Goal: Transaction & Acquisition: Purchase product/service

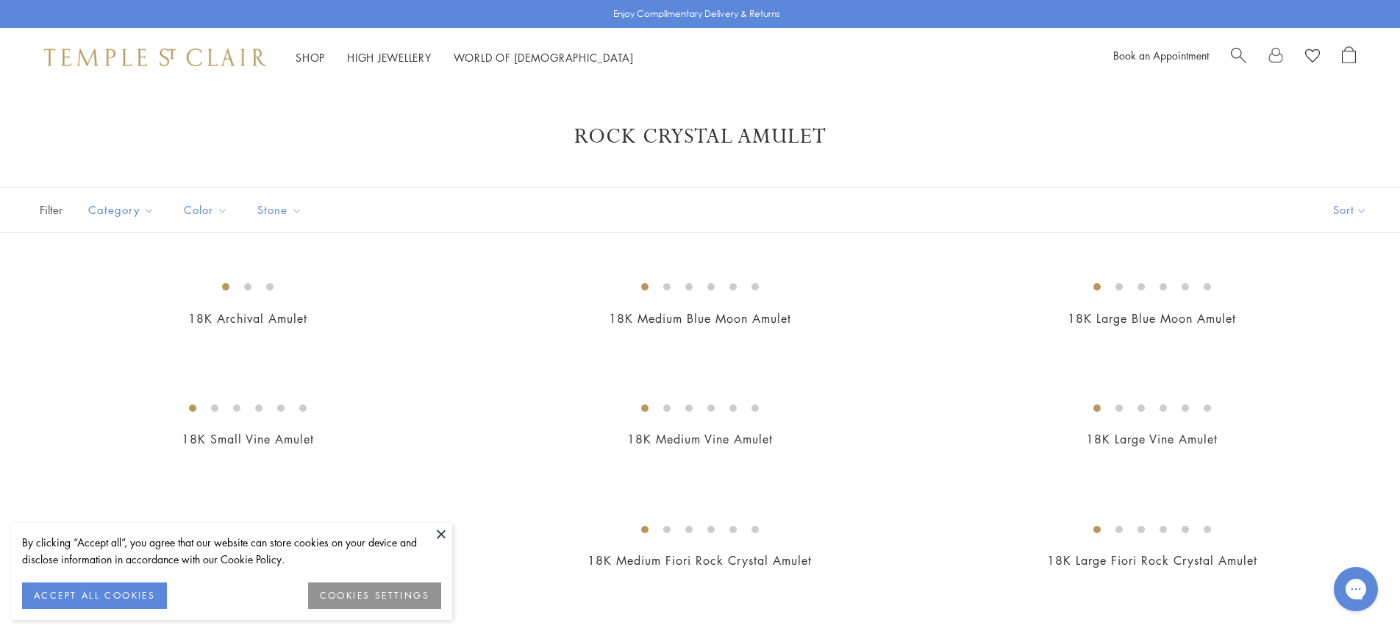
click at [442, 532] on button at bounding box center [441, 534] width 22 height 22
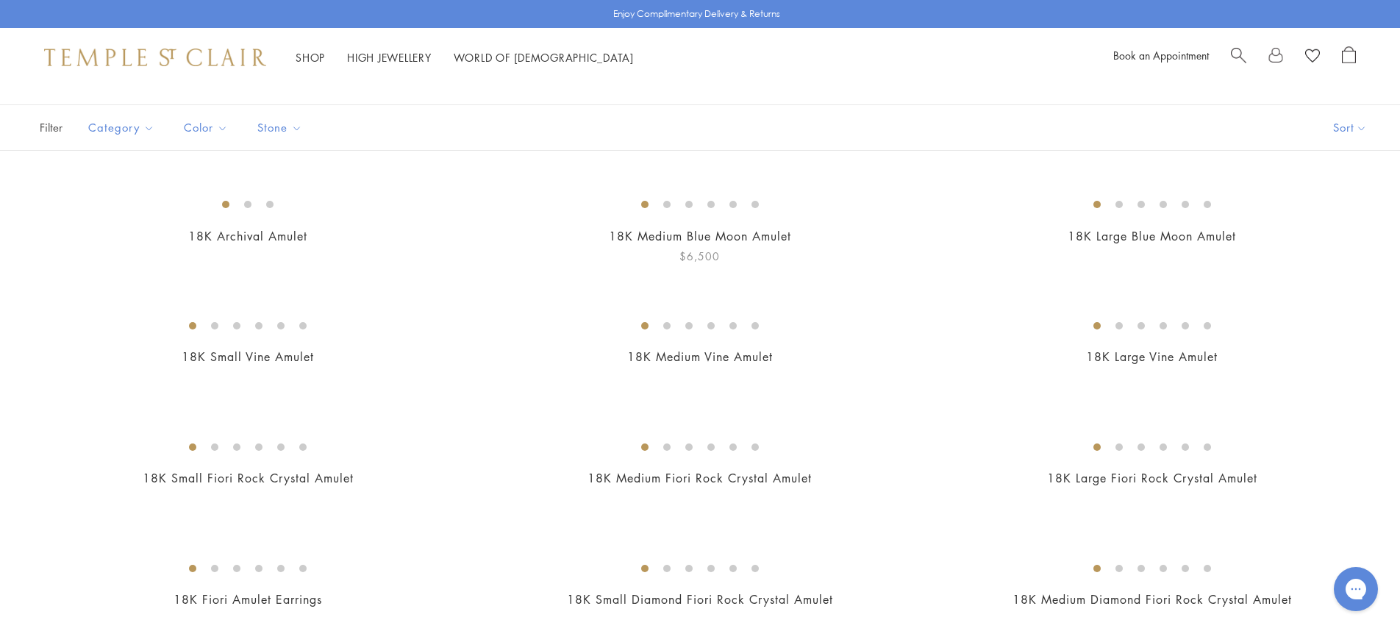
scroll to position [193, 0]
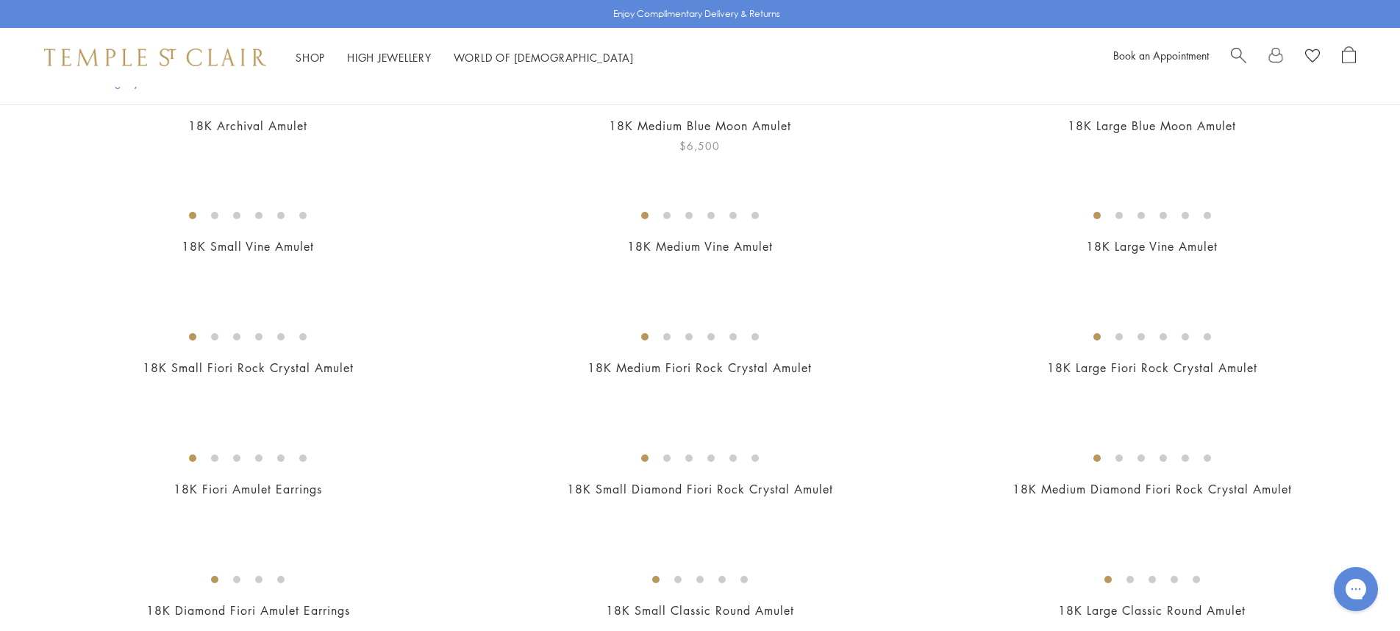
click at [0, 0] on img at bounding box center [0, 0] width 0 height 0
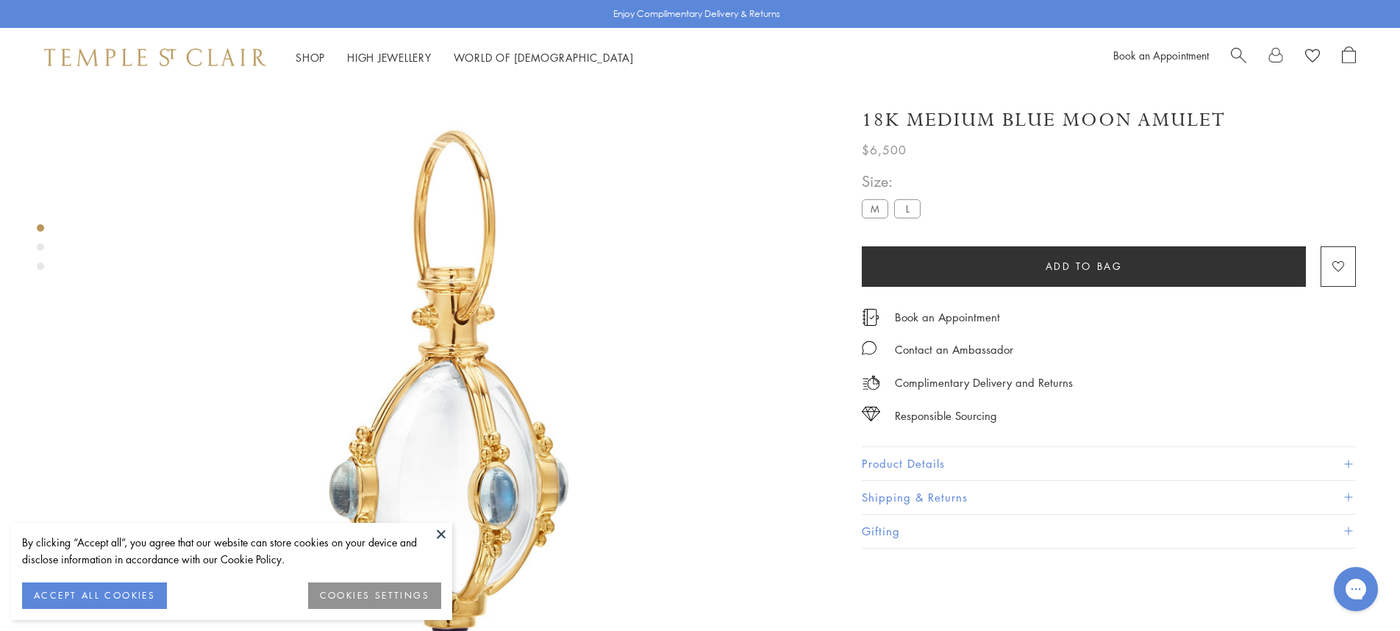
scroll to position [87, 0]
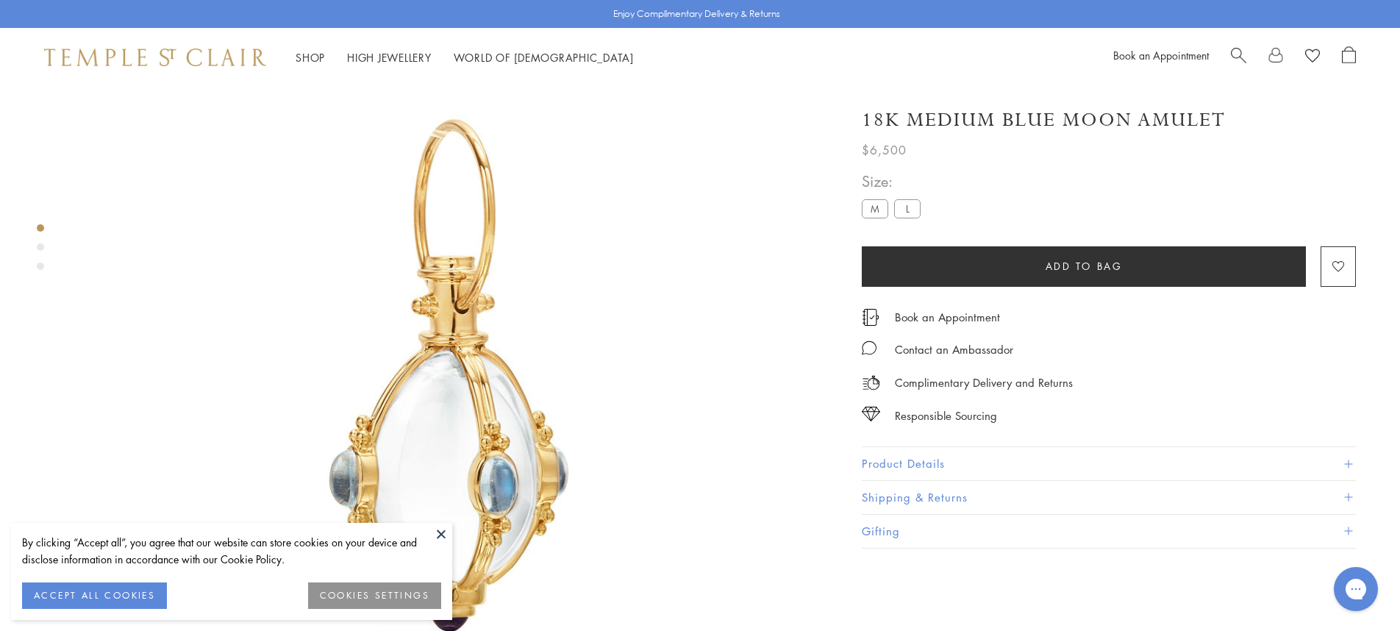
drag, startPoint x: 432, startPoint y: 524, endPoint x: 439, endPoint y: 531, distance: 9.4
click at [432, 525] on button at bounding box center [441, 534] width 22 height 22
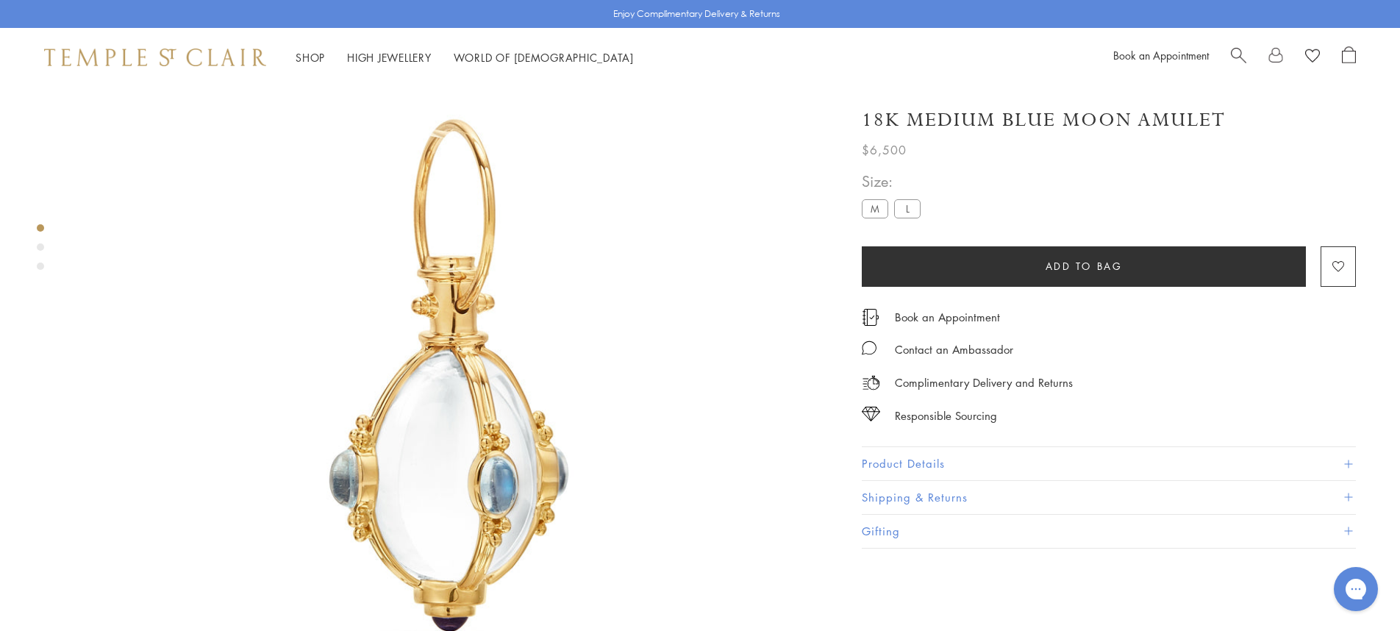
click at [1054, 263] on span "Add to bag" at bounding box center [1084, 266] width 77 height 16
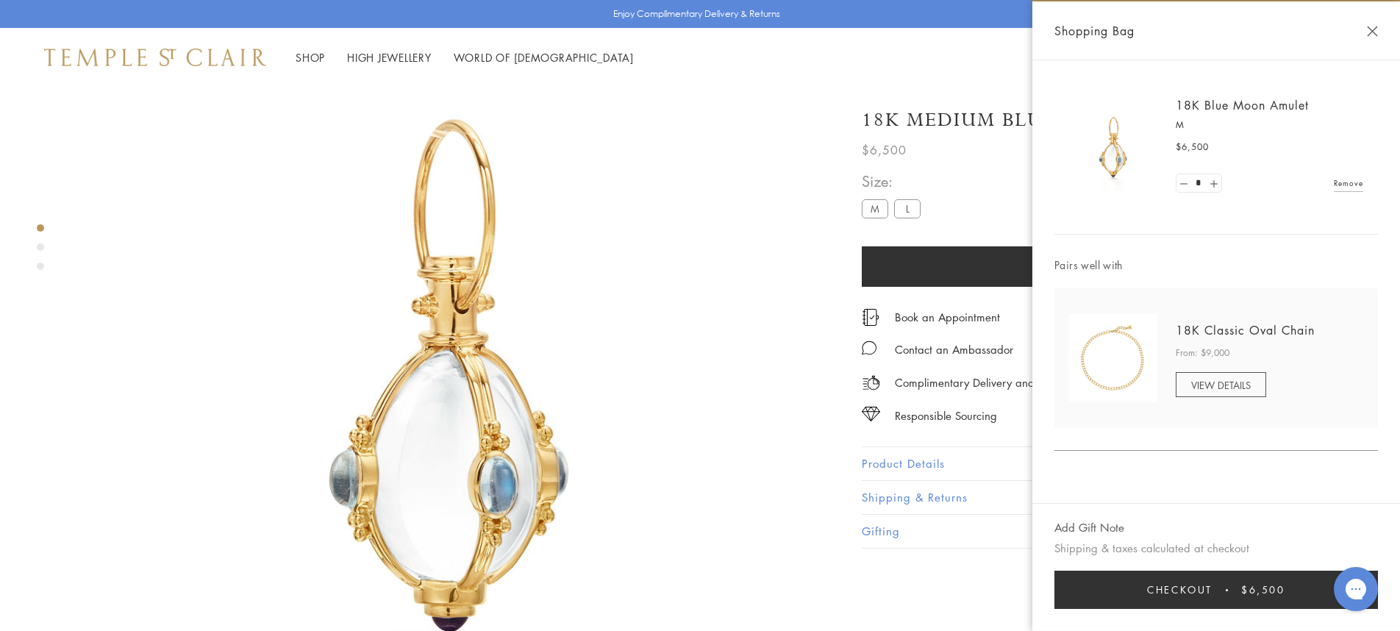
click at [1187, 585] on button "Checkout $6,500" at bounding box center [1216, 590] width 324 height 38
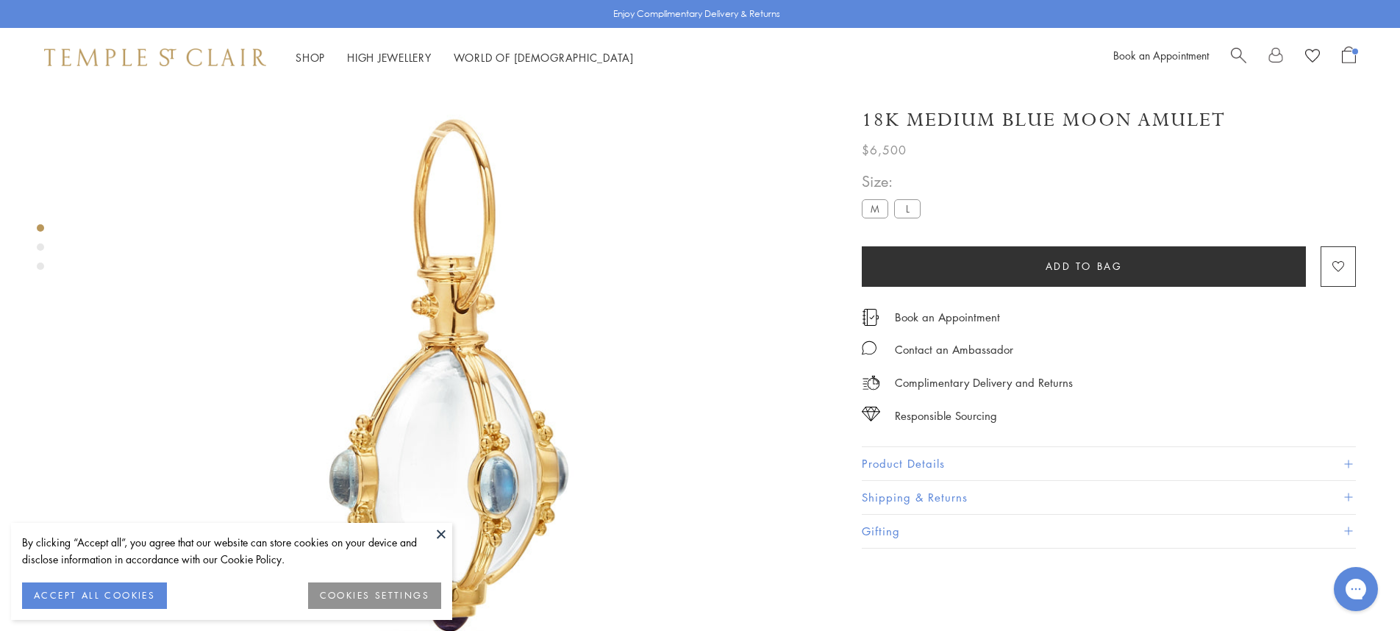
click at [1351, 54] on span "Open Shopping Bag" at bounding box center [1349, 54] width 14 height 17
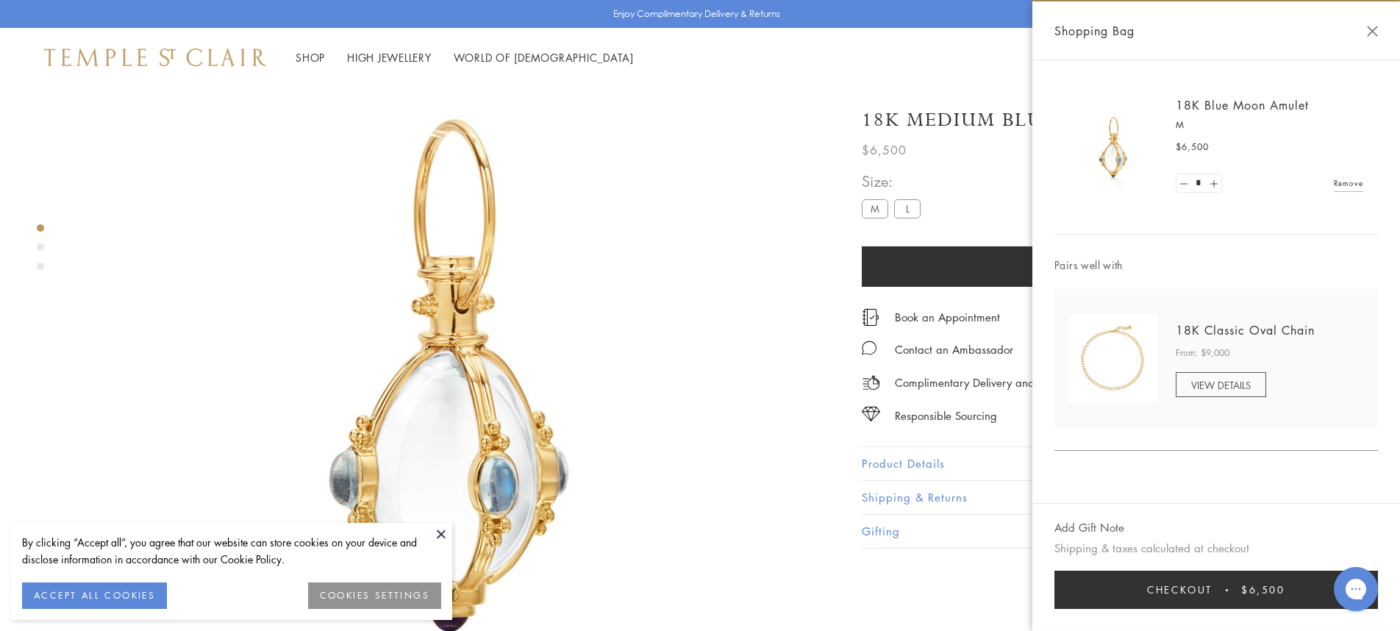
click at [1226, 379] on link "VIEW DETAILS" at bounding box center [1221, 384] width 90 height 25
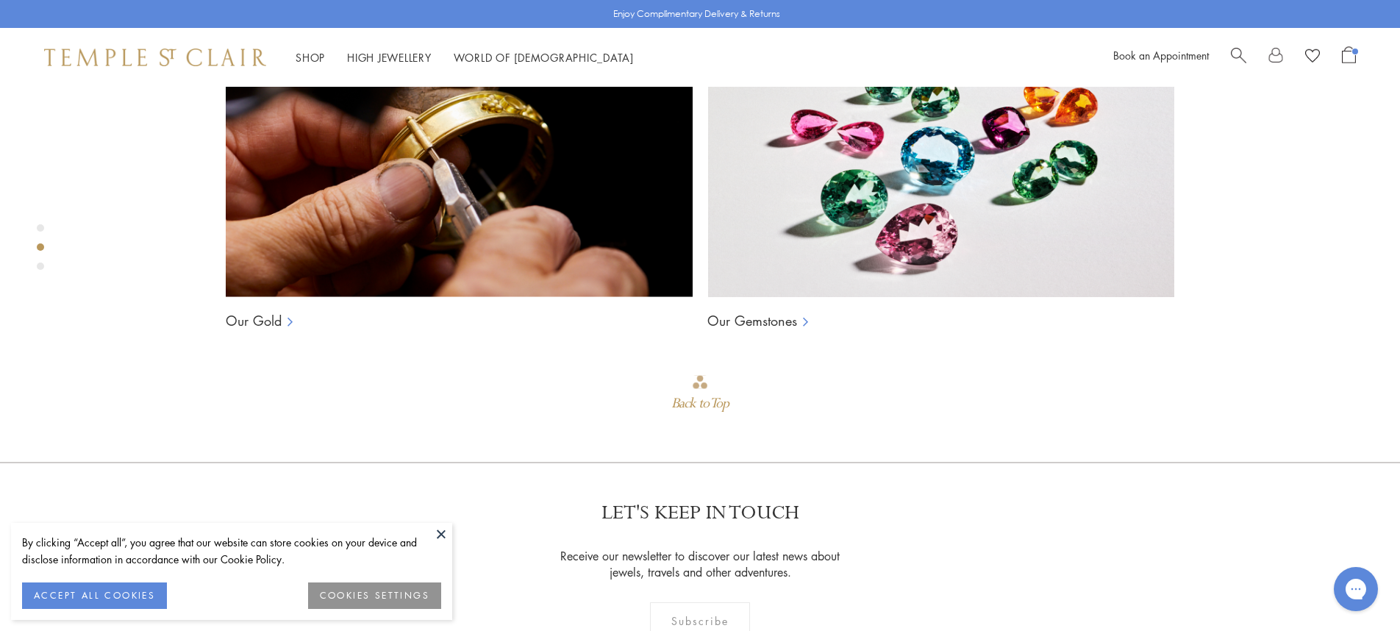
scroll to position [1049, 0]
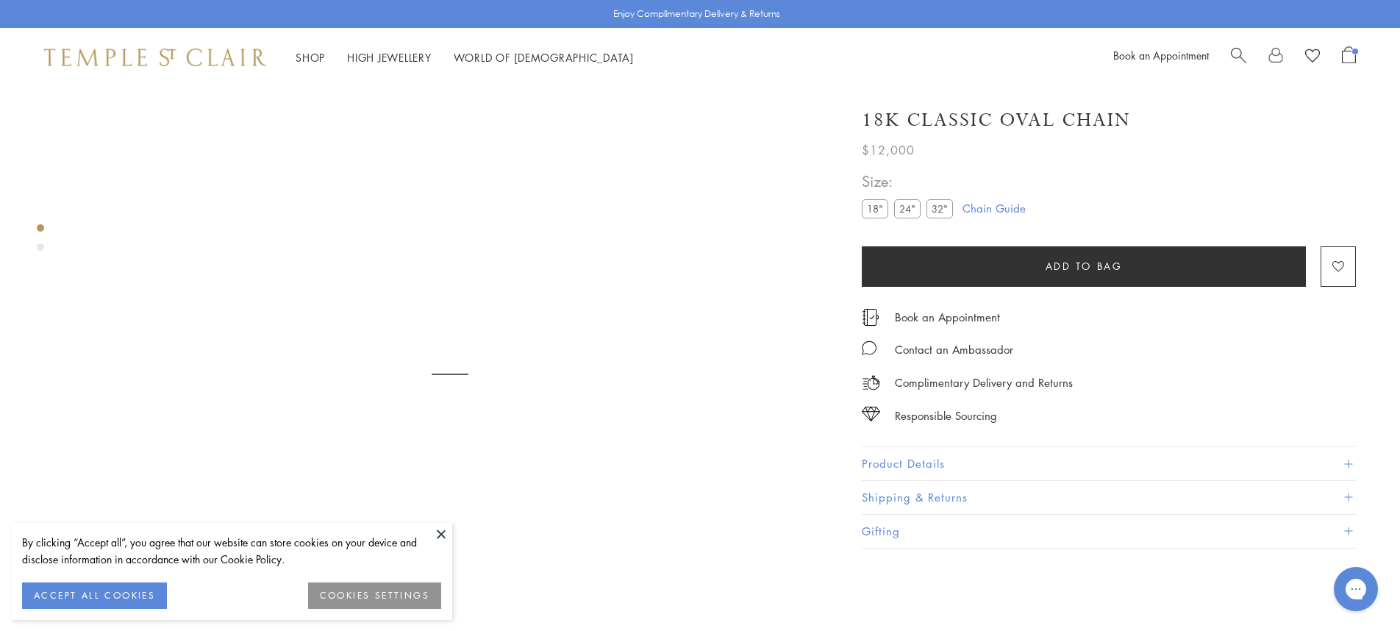
scroll to position [87, 0]
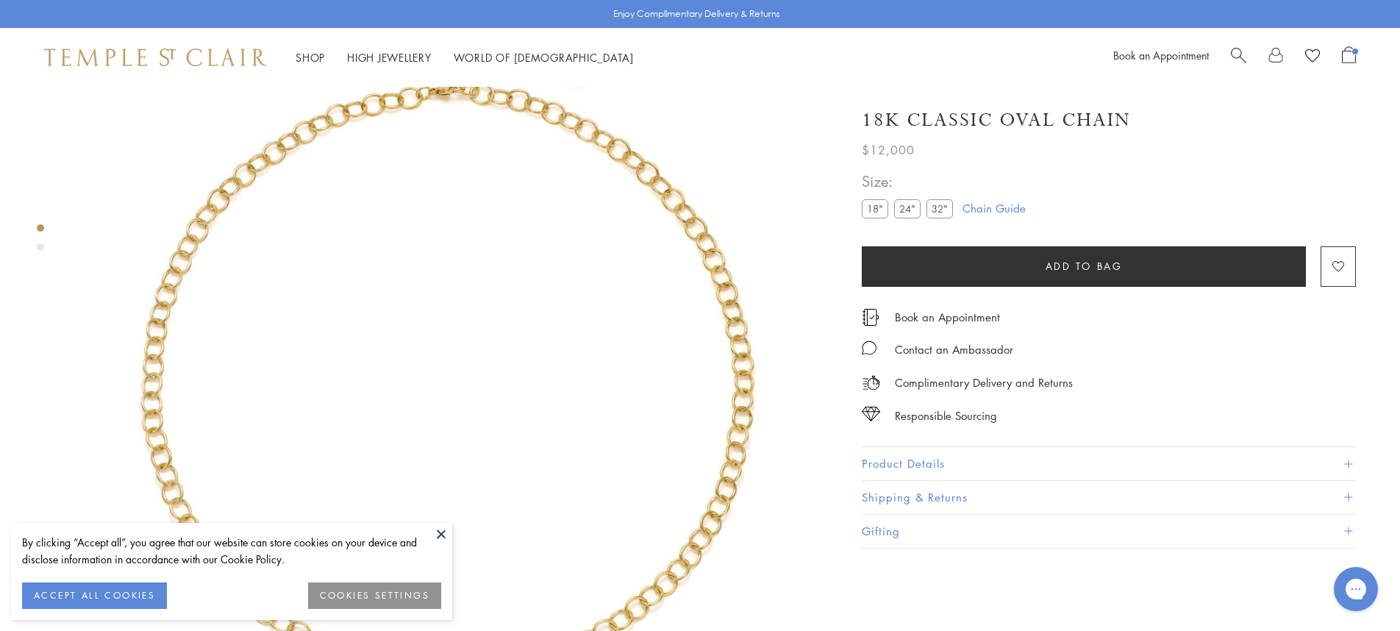
click at [872, 207] on label "18"" at bounding box center [875, 208] width 26 height 18
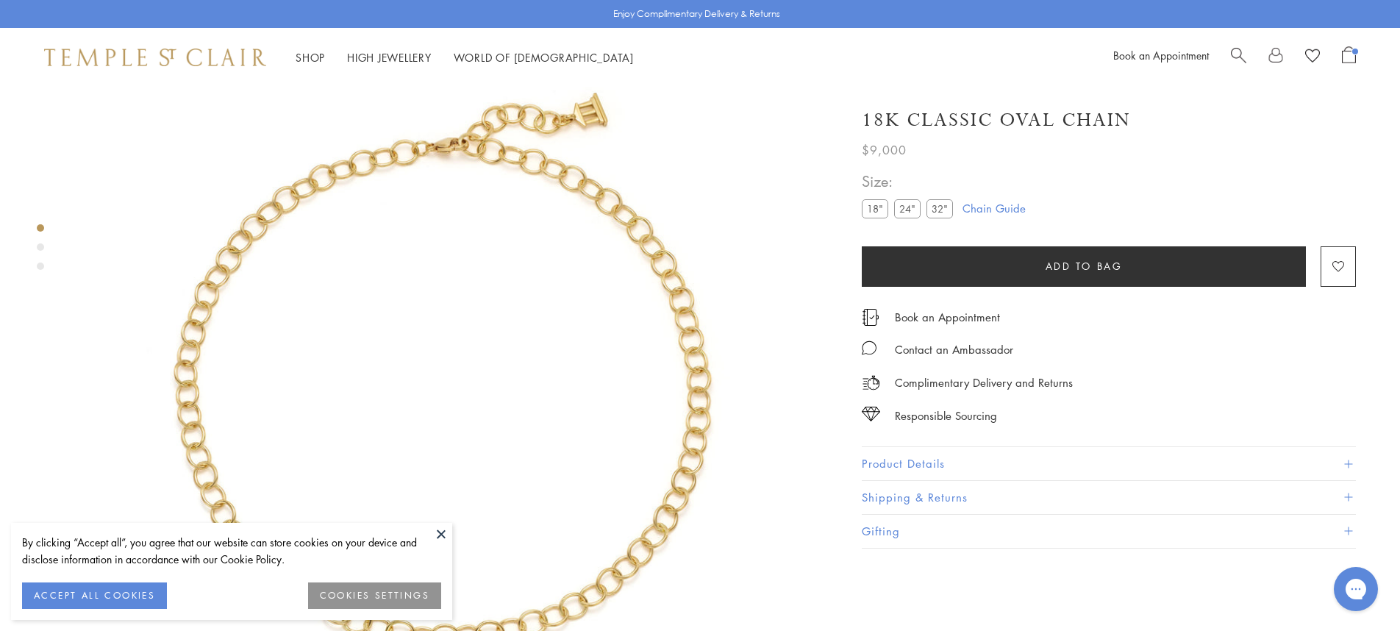
click at [1345, 57] on span "Open Shopping Bag" at bounding box center [1349, 54] width 14 height 17
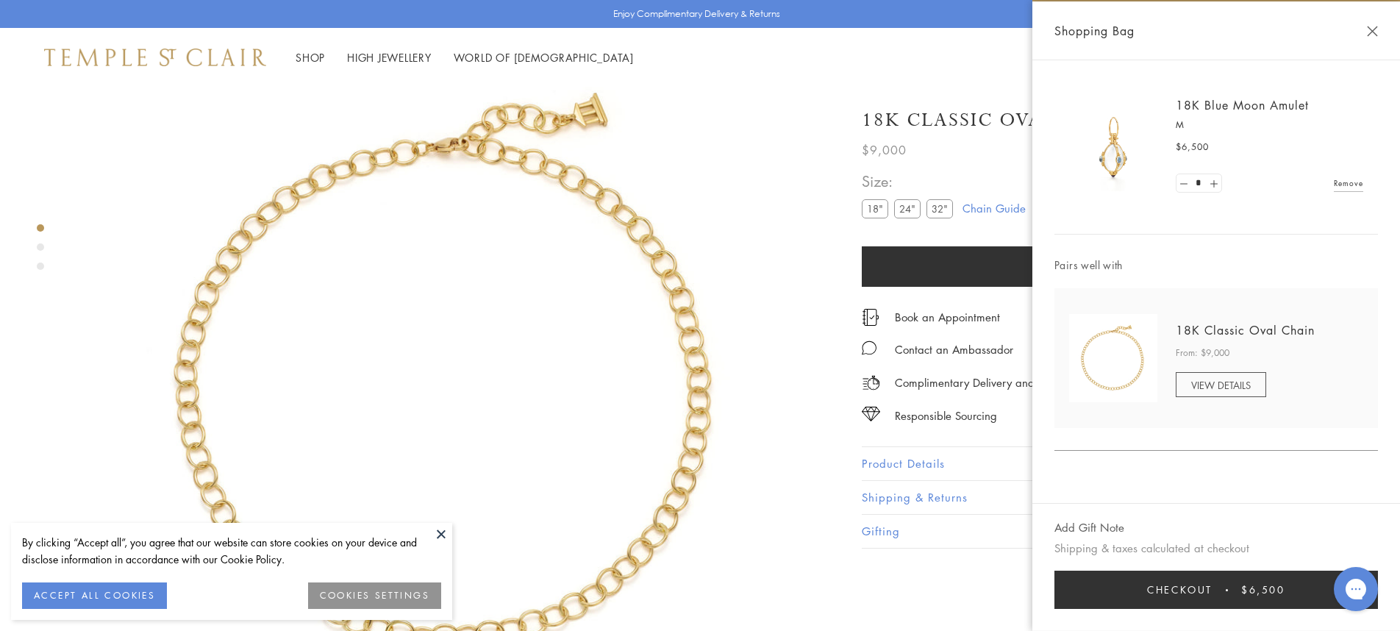
click at [1346, 184] on link "Remove" at bounding box center [1348, 183] width 29 height 16
